Goal: Information Seeking & Learning: Learn about a topic

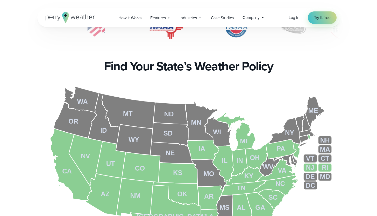
scroll to position [144, 0]
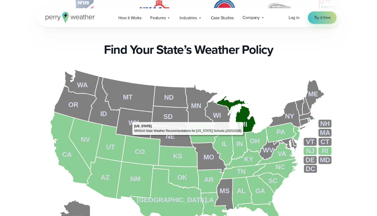
click at [245, 121] on tspan "MI" at bounding box center [244, 124] width 7 height 7
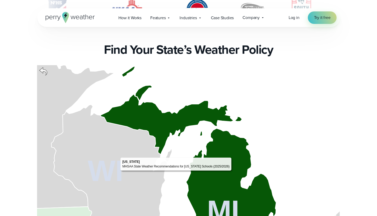
click at [233, 156] on icon at bounding box center [189, 158] width 176 height 184
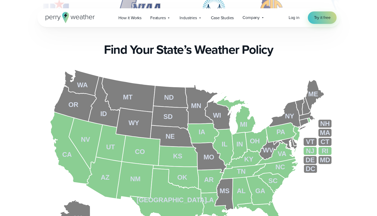
scroll to position [144, 0]
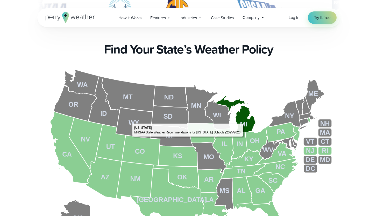
click at [245, 122] on tspan "MI" at bounding box center [244, 123] width 7 height 7
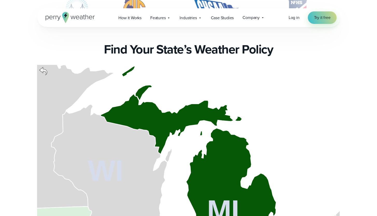
click at [44, 69] on icon at bounding box center [43, 71] width 8 height 8
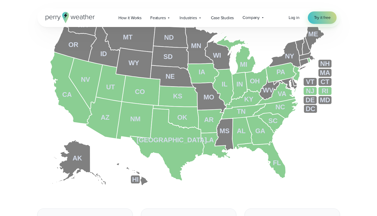
scroll to position [203, 0]
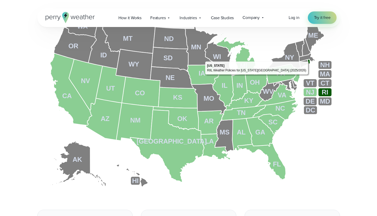
click at [310, 60] on icon at bounding box center [310, 61] width 4 height 5
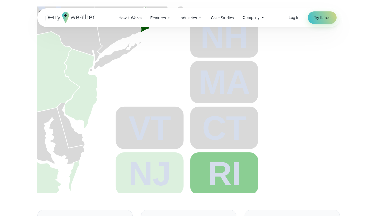
drag, startPoint x: 282, startPoint y: 47, endPoint x: 299, endPoint y: 63, distance: 23.7
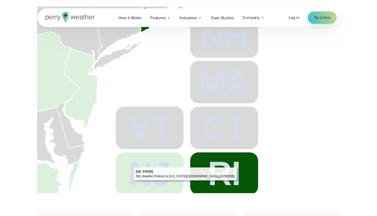
click at [238, 182] on tspan "RI" at bounding box center [224, 173] width 33 height 37
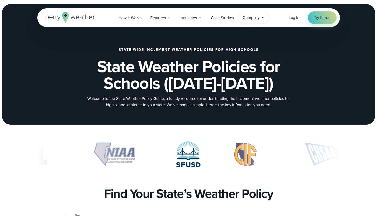
click at [261, 20] on div "Company Contact Us Reach out to us for sales or support questions" at bounding box center [253, 17] width 31 height 11
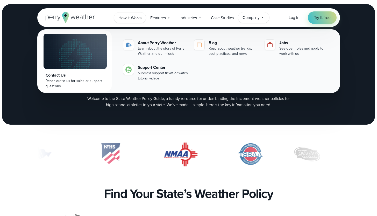
click at [135, 19] on span "How it Works" at bounding box center [130, 18] width 23 height 6
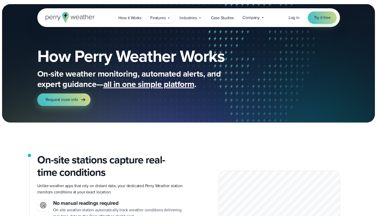
click at [161, 20] on span "Features" at bounding box center [157, 18] width 15 height 6
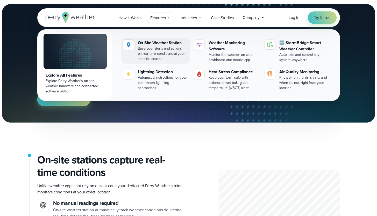
click at [168, 49] on div "Base your alerts and actions on real-time conditions at your specific location" at bounding box center [163, 54] width 50 height 16
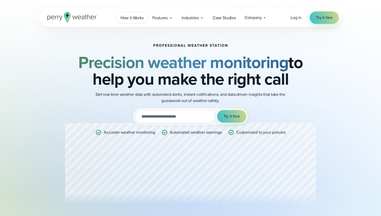
click at [135, 19] on span "How it Works" at bounding box center [132, 18] width 23 height 6
